Goal: Task Accomplishment & Management: Manage account settings

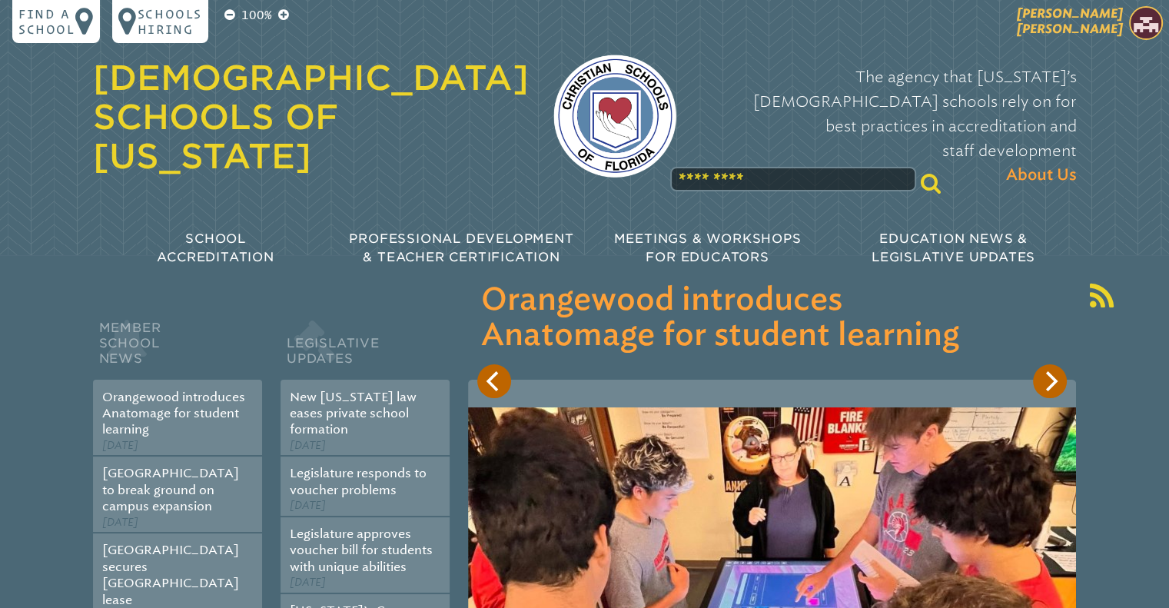
click at [1109, 8] on span "[PERSON_NAME] [PERSON_NAME]" at bounding box center [1070, 21] width 106 height 30
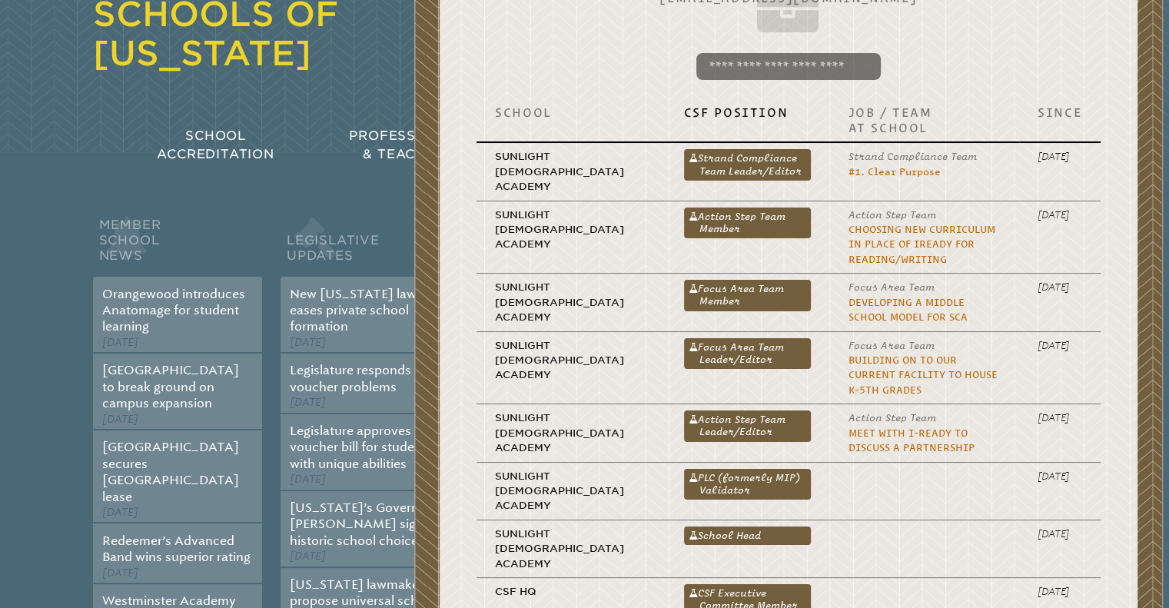
scroll to position [384, 0]
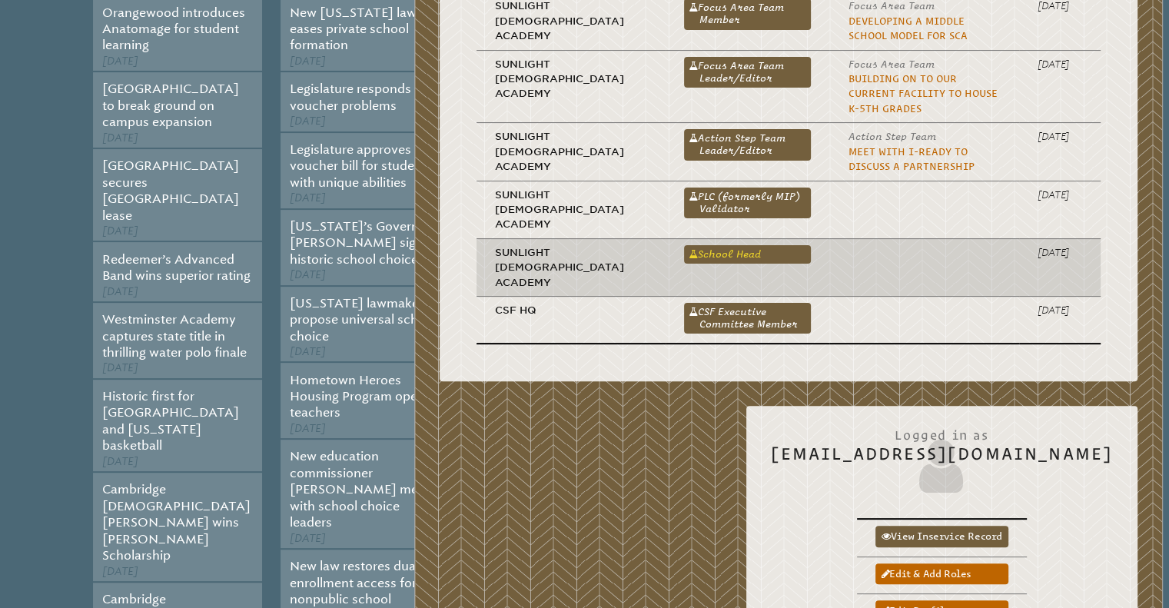
click at [685, 245] on link "School Head" at bounding box center [748, 254] width 128 height 18
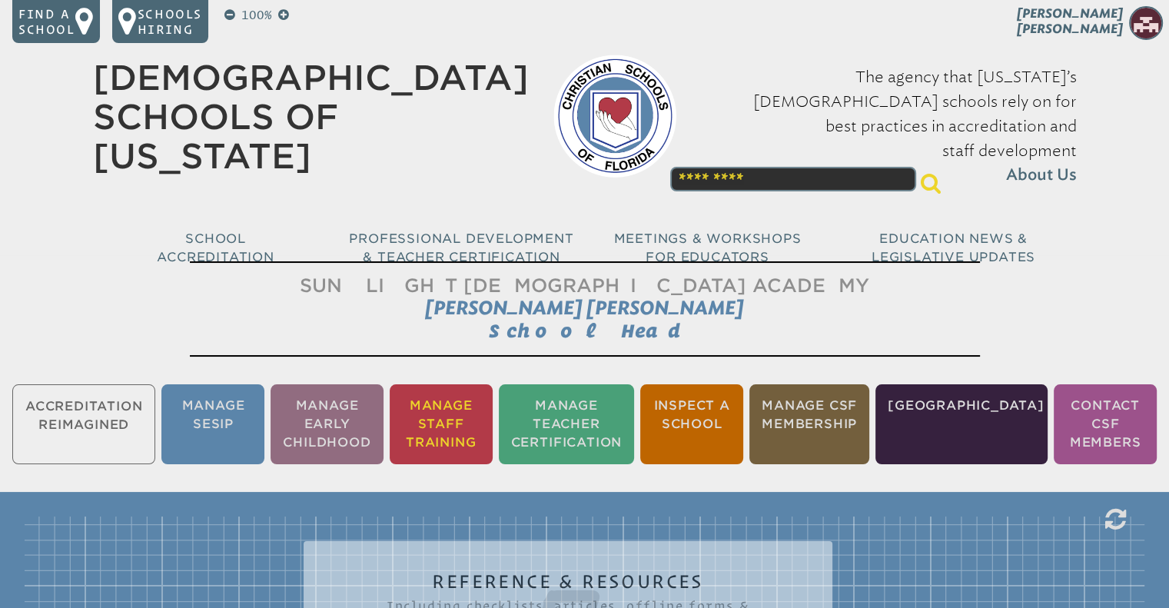
click at [462, 408] on li "Manage Staff Training" at bounding box center [441, 424] width 103 height 80
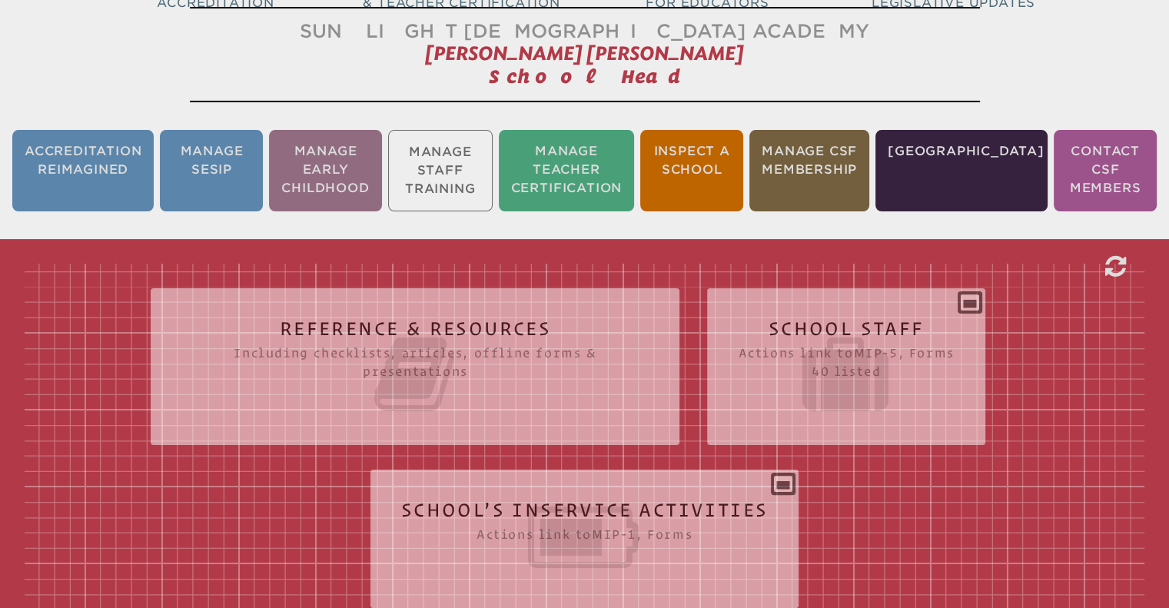
scroll to position [255, 0]
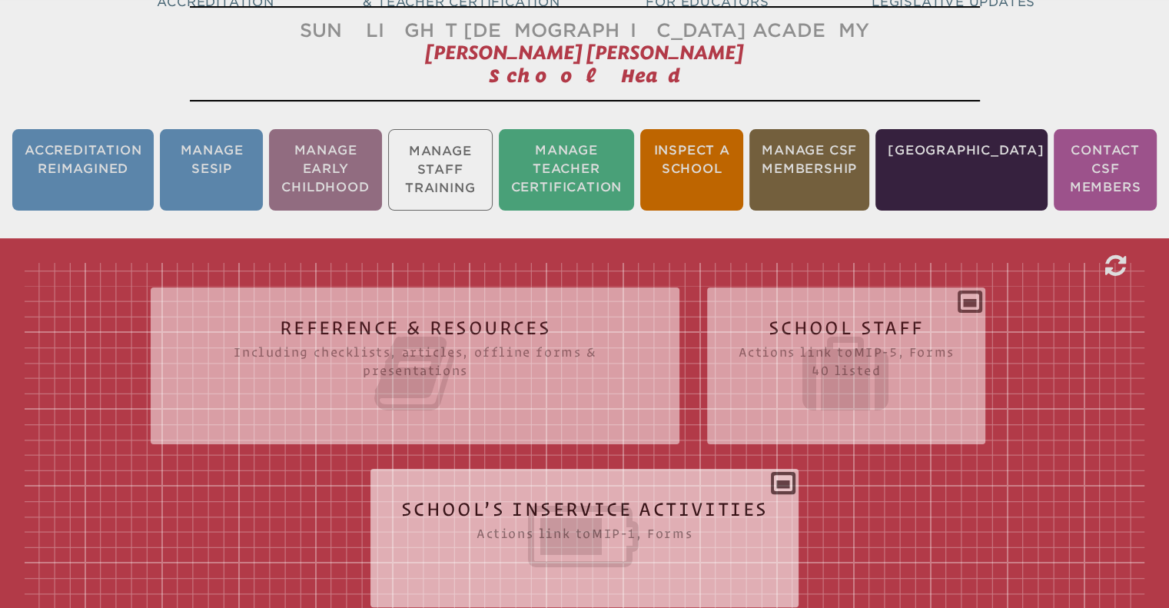
click at [540, 526] on icon at bounding box center [584, 537] width 367 height 86
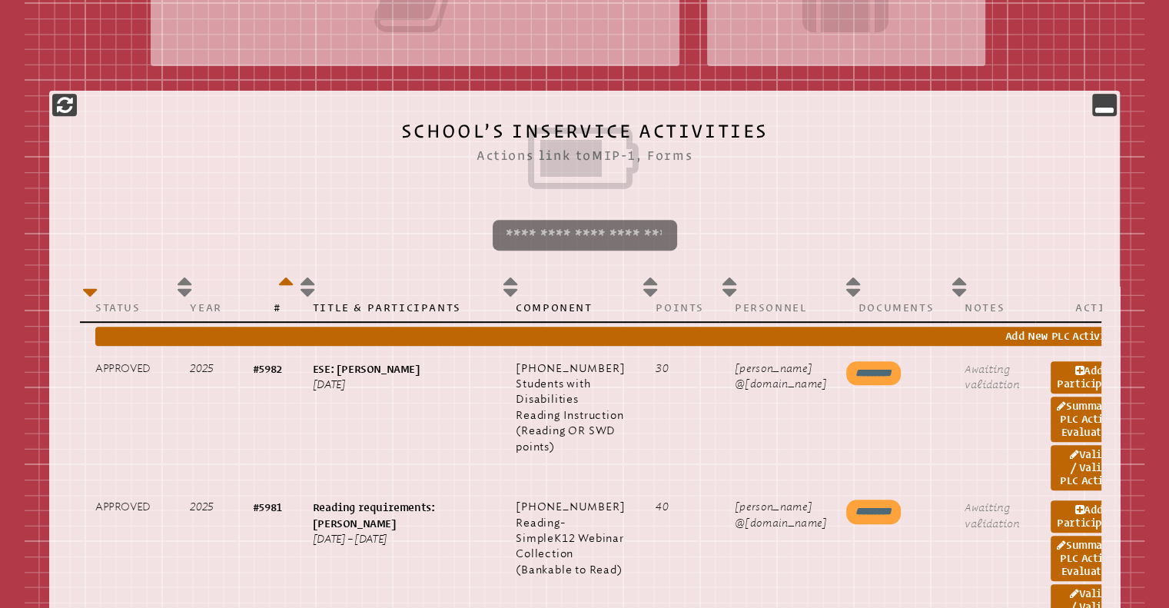
scroll to position [640, 0]
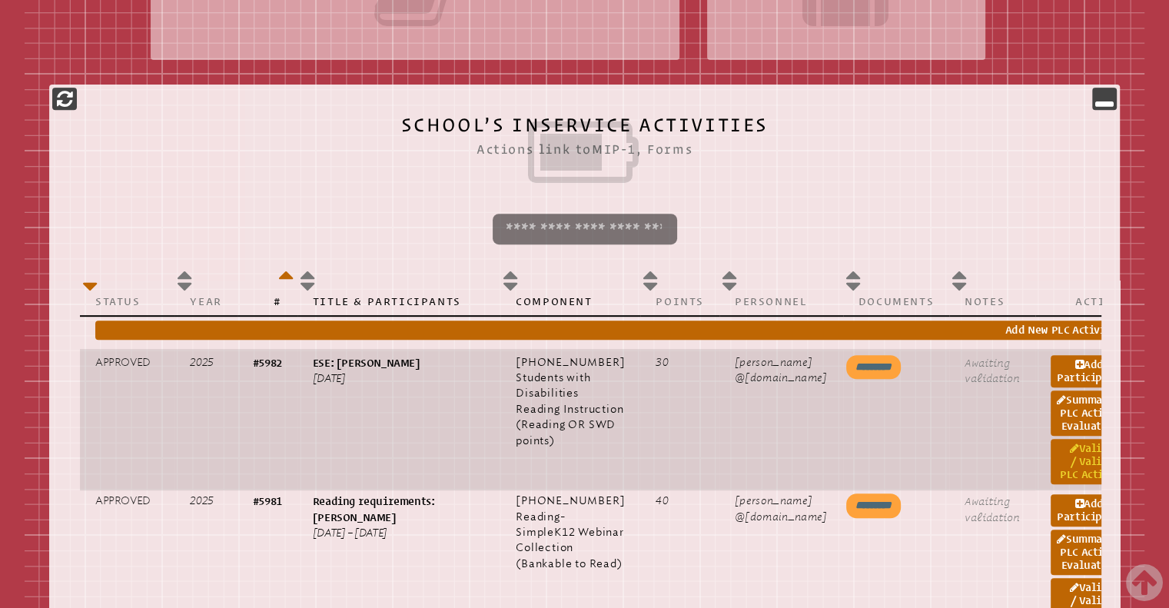
click at [1051, 484] on link "Validate / Validate PLC Activity" at bounding box center [1091, 461] width 80 height 45
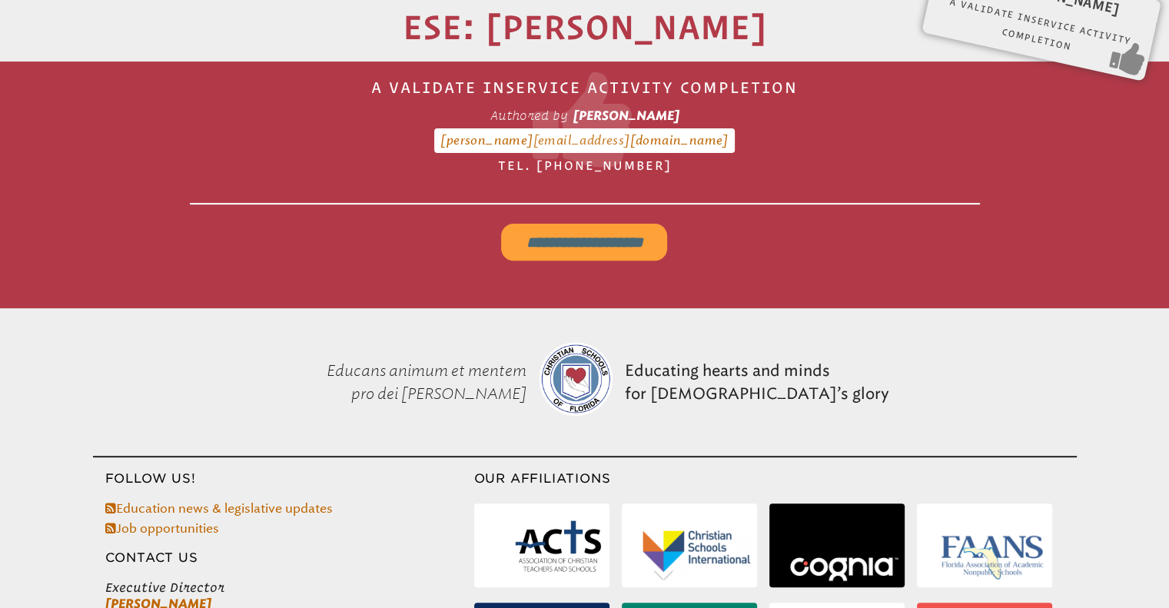
scroll to position [454, 0]
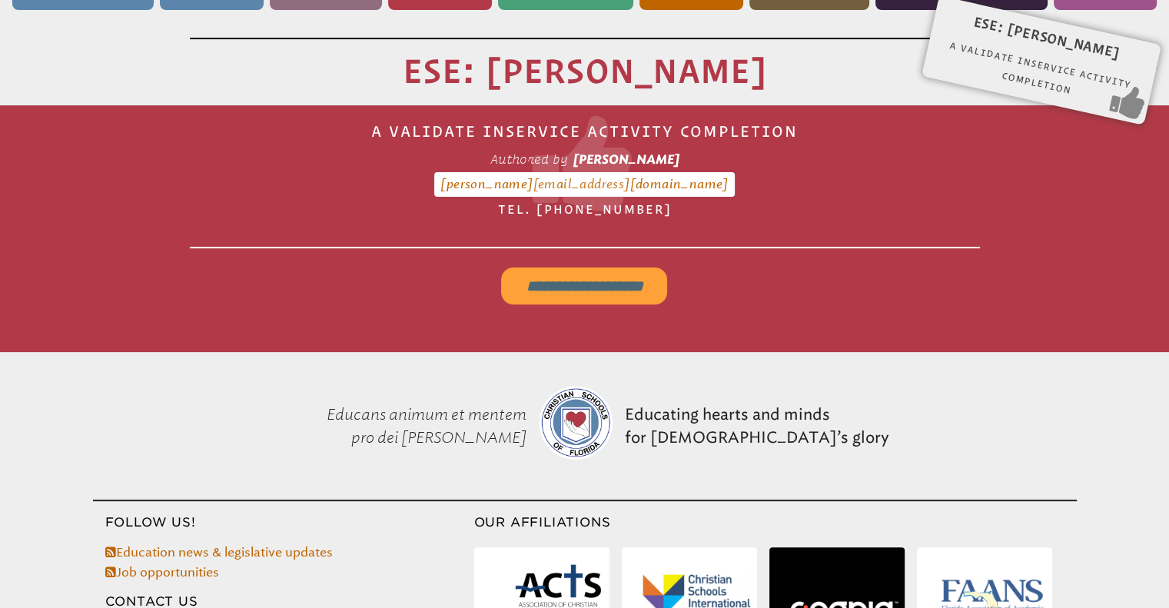
click at [581, 274] on input "**********" at bounding box center [584, 286] width 166 height 37
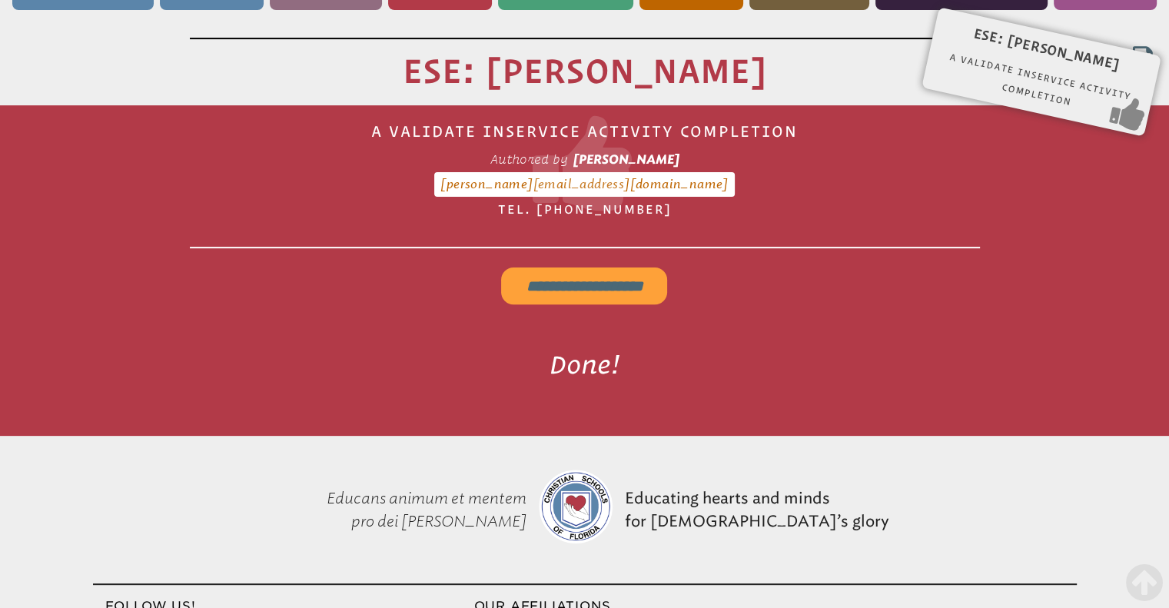
scroll to position [640, 0]
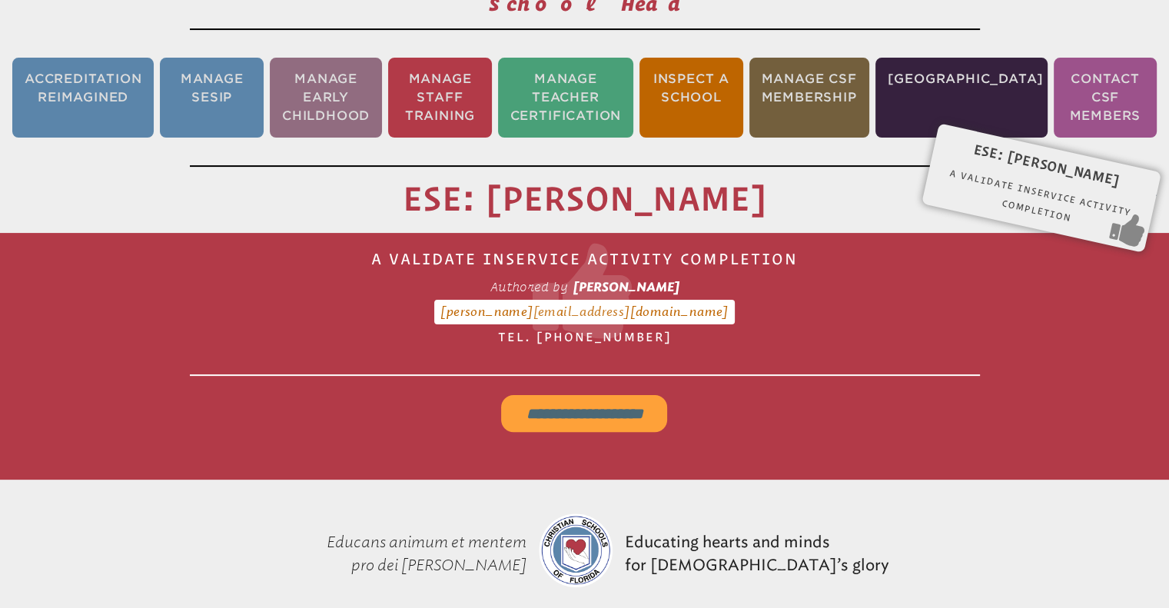
scroll to position [154, 0]
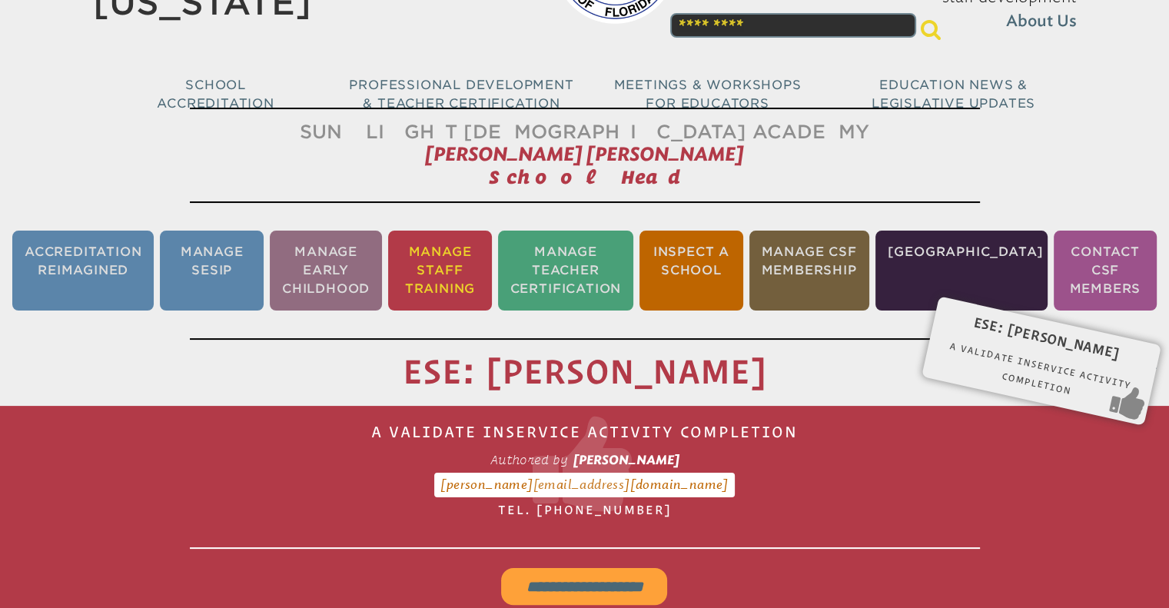
click at [474, 248] on li "Manage Staff Training" at bounding box center [440, 271] width 104 height 80
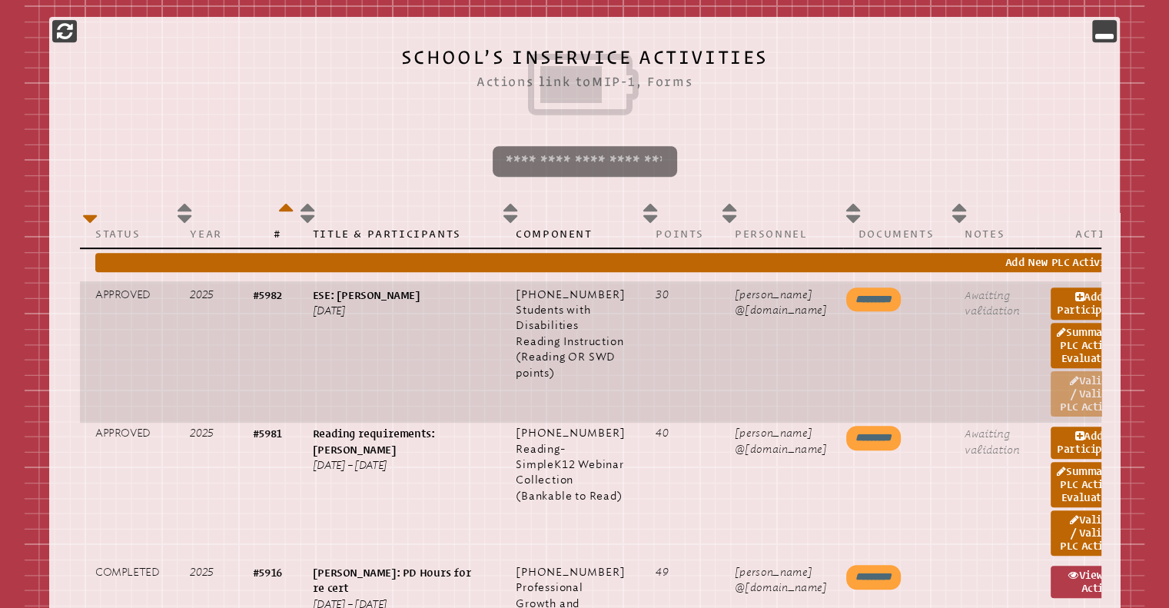
scroll to position [870, 0]
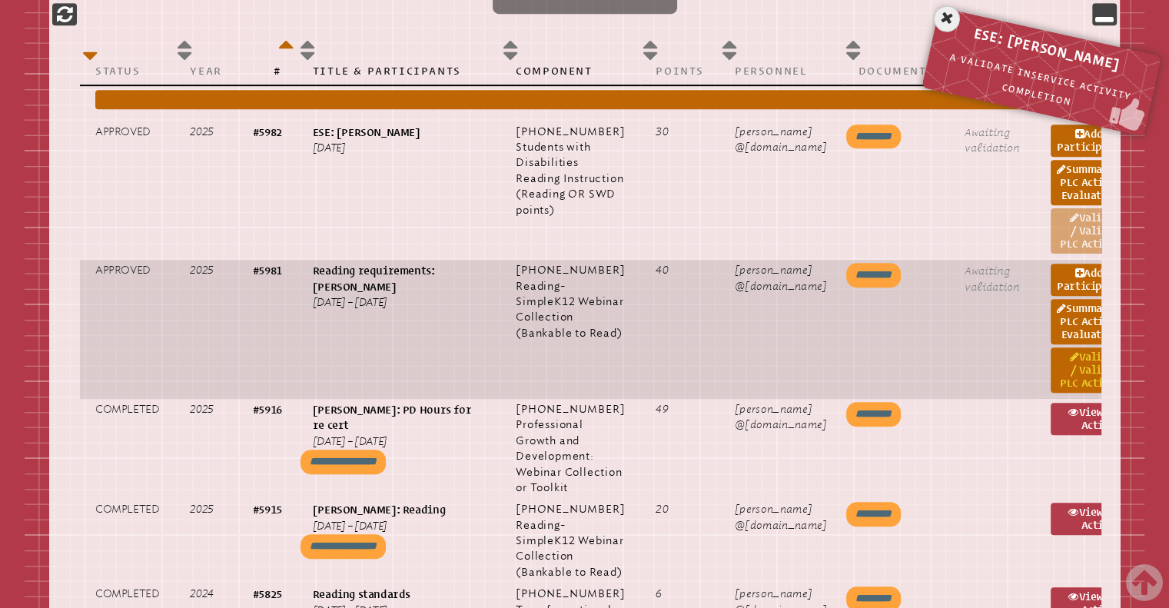
click at [1051, 393] on link "Validate / Validate PLC Activity" at bounding box center [1091, 369] width 80 height 45
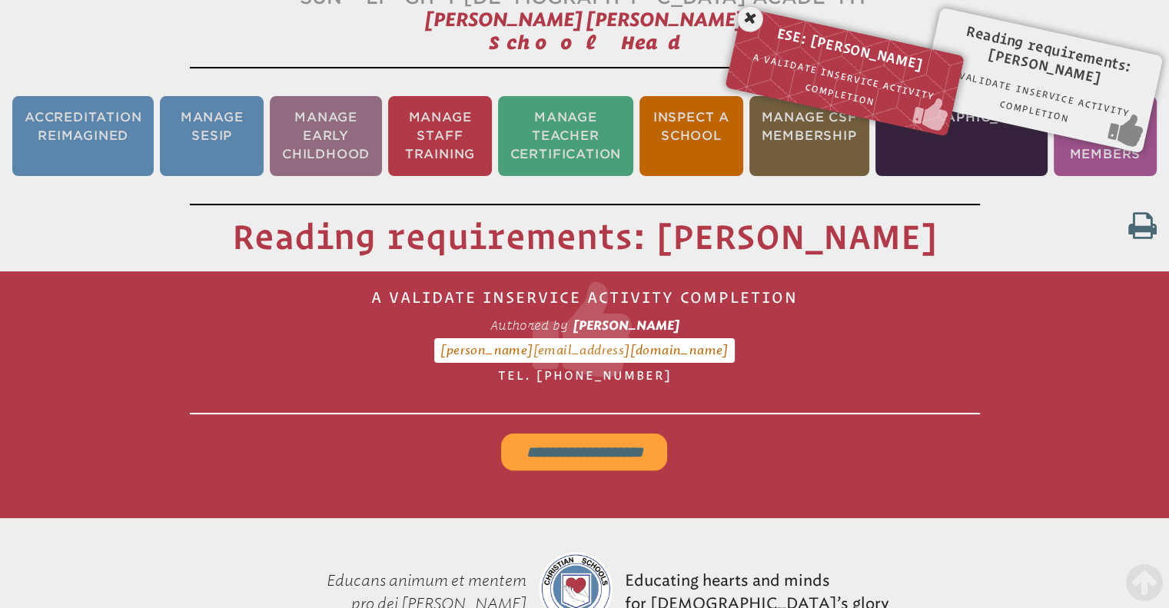
scroll to position [255, 0]
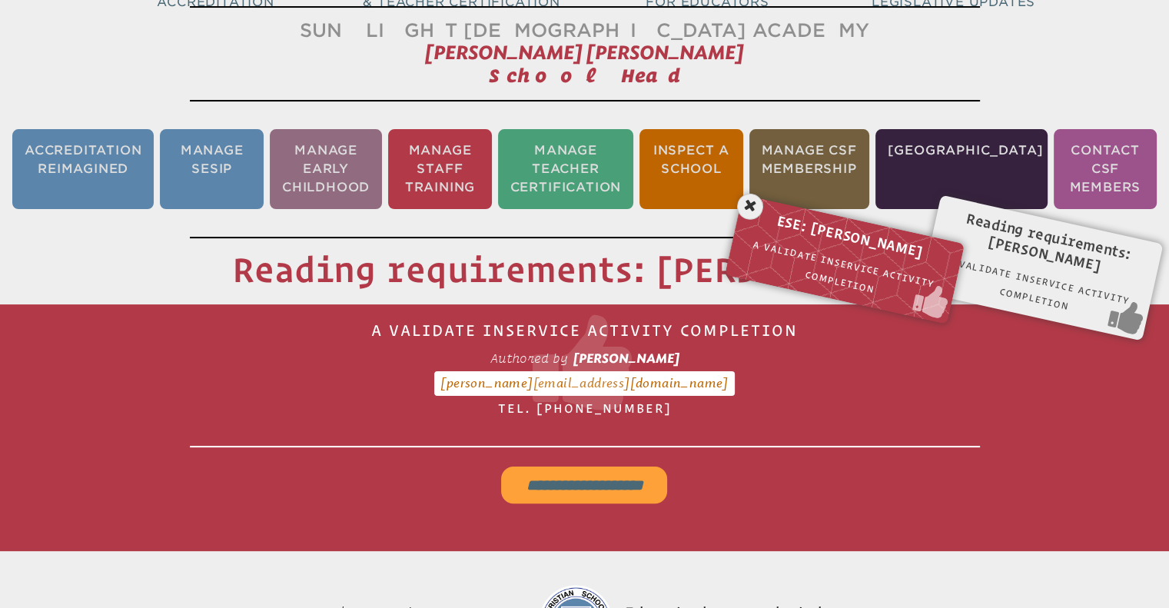
click at [640, 473] on input "**********" at bounding box center [584, 485] width 166 height 37
click at [597, 476] on input "**********" at bounding box center [584, 485] width 166 height 37
